Goal: Find specific page/section: Find specific page/section

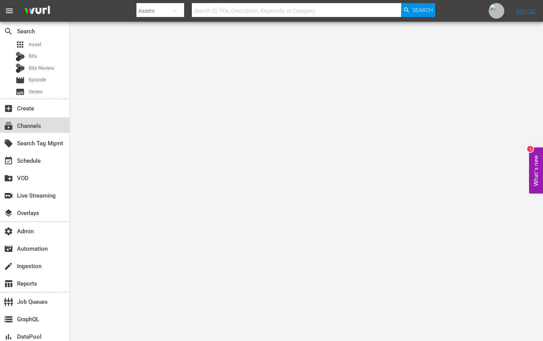
click at [27, 126] on div "subscriptions Channels" at bounding box center [21, 124] width 43 height 7
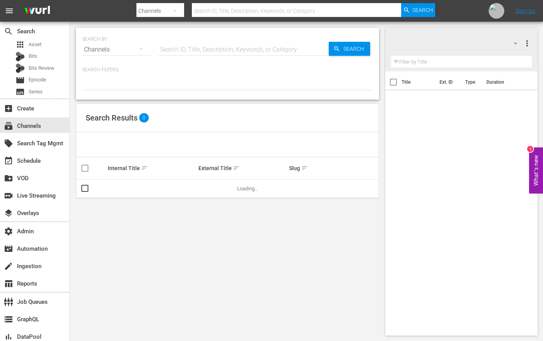
click at [244, 52] on input "text" at bounding box center [243, 49] width 171 height 19
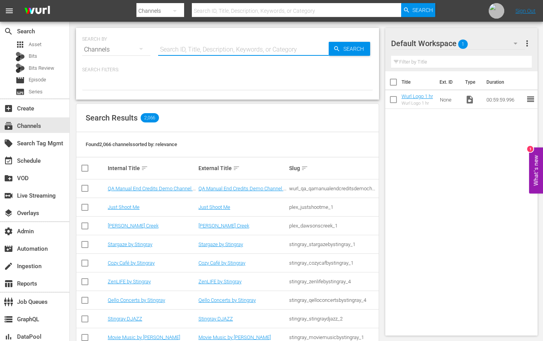
paste input "sysdata_s_p_a_fifa_5"
type input "sysdata_s_p_a_fifa_5"
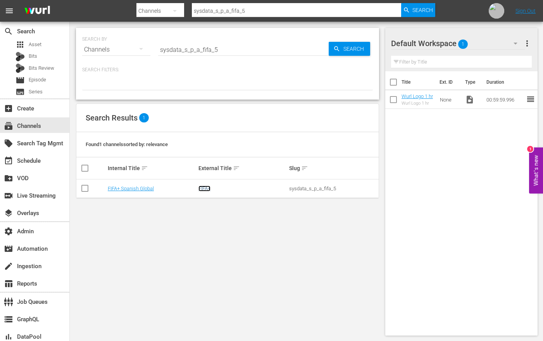
click at [203, 188] on link "FIFA+" at bounding box center [205, 189] width 12 height 6
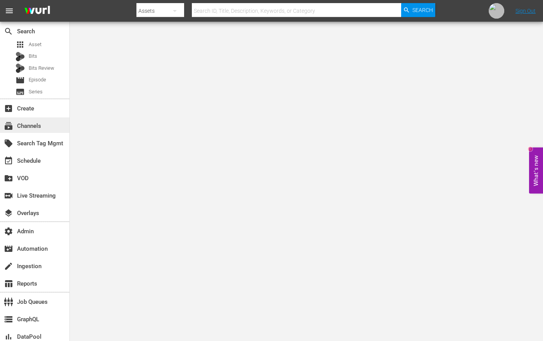
click at [35, 125] on div "subscriptions Channels" at bounding box center [21, 124] width 43 height 7
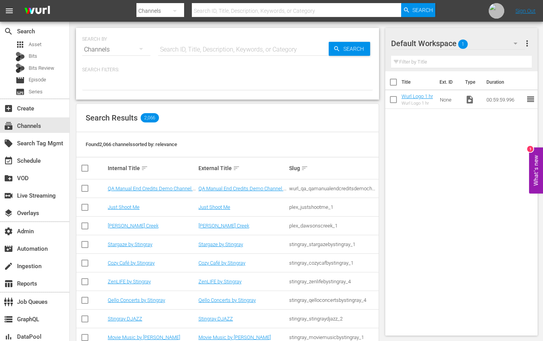
click at [259, 50] on input "text" at bounding box center [243, 49] width 171 height 19
paste input "sysdata_s_p_a_fifa_5"
type input "sysdata_s_p_a_fifa_5"
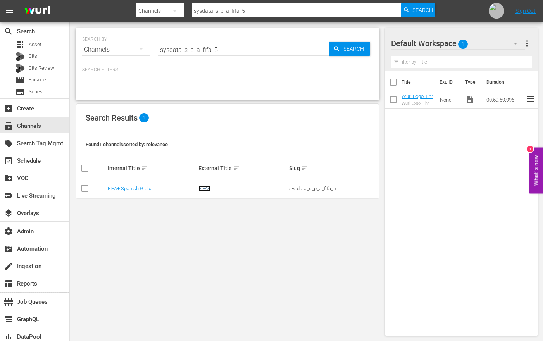
click at [207, 190] on link "FIFA+" at bounding box center [205, 189] width 12 height 6
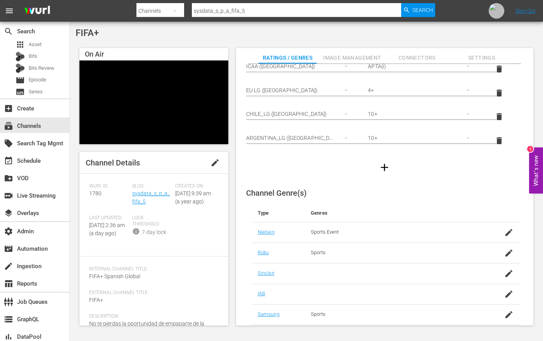
scroll to position [147, 0]
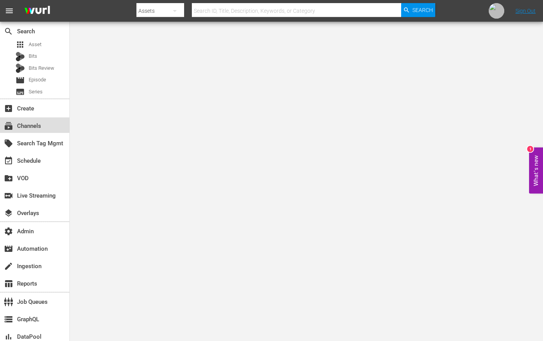
click at [50, 125] on div "subscriptions Channels" at bounding box center [34, 126] width 69 height 16
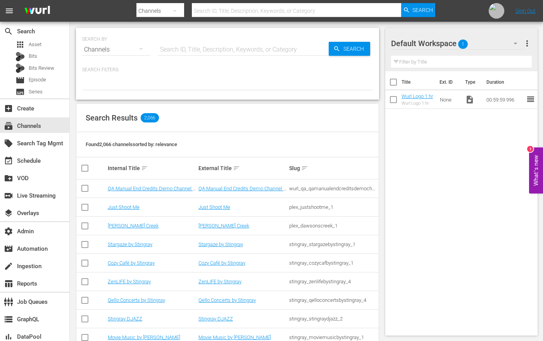
click at [240, 49] on input "text" at bounding box center [243, 49] width 171 height 19
paste input "sysdata_s_p_a_fifa_5"
type input "sysdata_s_p_a_fifa_5"
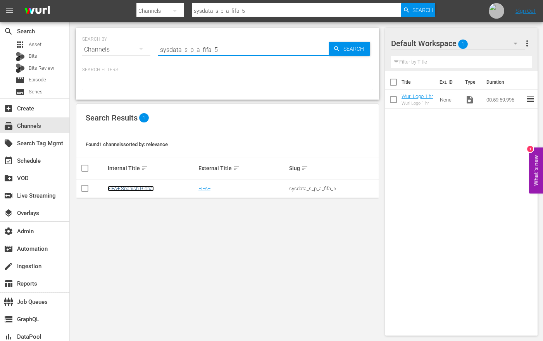
click at [123, 189] on link "FIFA+ Spanish Global" at bounding box center [131, 189] width 46 height 6
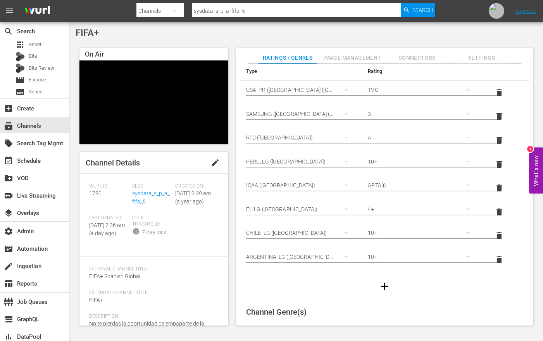
scroll to position [28, 0]
click at [384, 284] on icon "button" at bounding box center [384, 285] width 7 height 7
click at [302, 275] on div "simple table" at bounding box center [301, 281] width 110 height 22
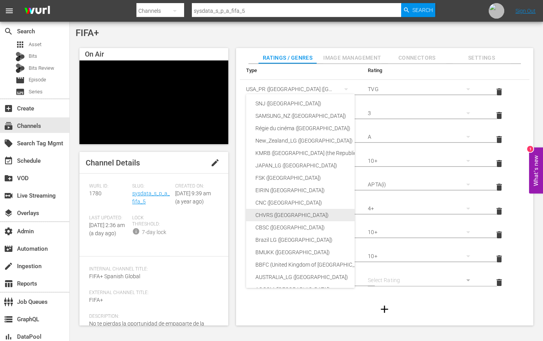
scroll to position [0, 0]
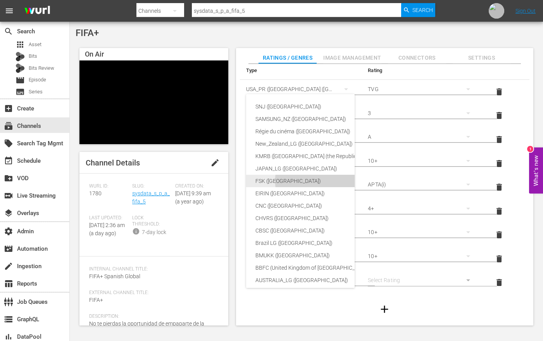
click at [372, 27] on div "SNJ (Brazil) SAMSUNG_NZ (New Zealand) Régie du cinéma (Canada) New_Zealand_LG (…" at bounding box center [271, 170] width 543 height 341
